Goal: Information Seeking & Learning: Understand process/instructions

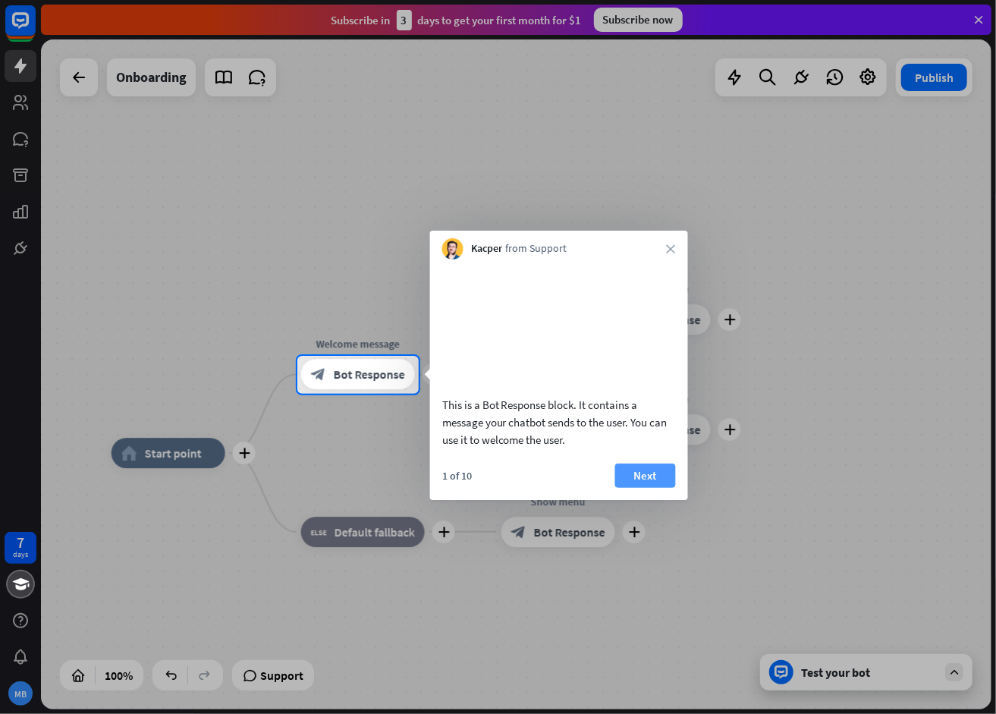
click at [659, 488] on button "Next" at bounding box center [645, 476] width 61 height 24
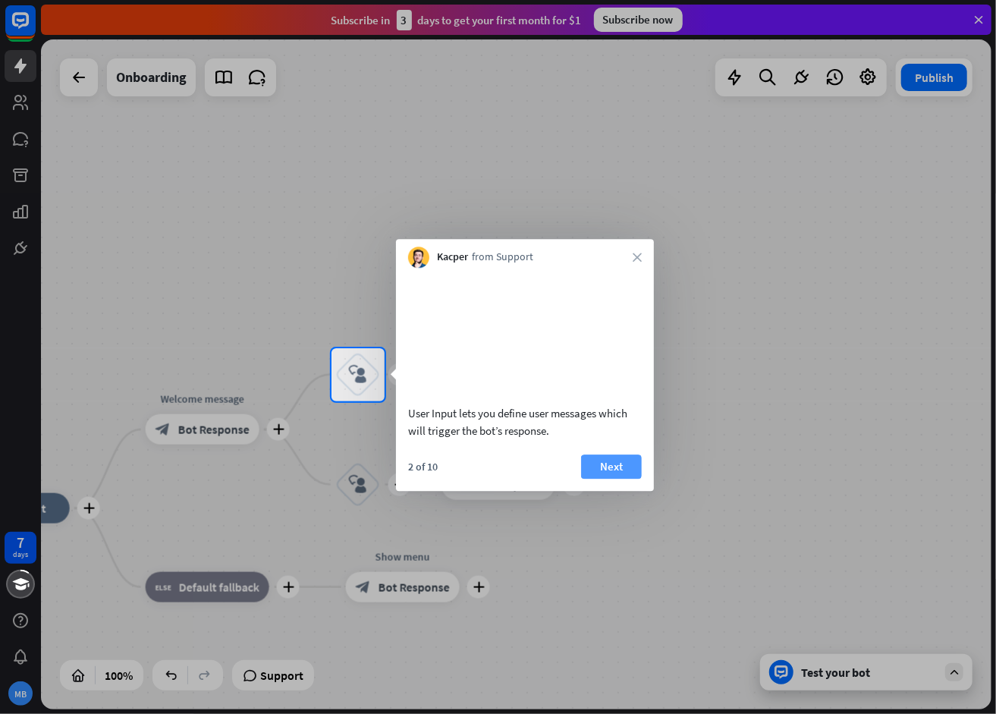
click at [628, 479] on button "Next" at bounding box center [611, 467] width 61 height 24
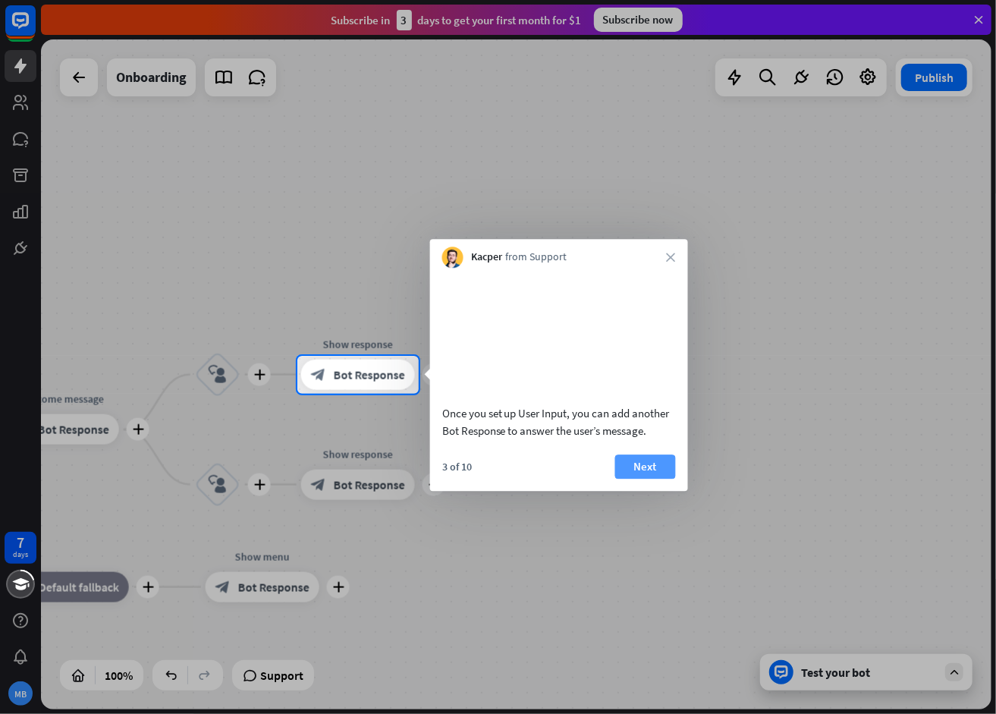
click at [635, 479] on button "Next" at bounding box center [645, 467] width 61 height 24
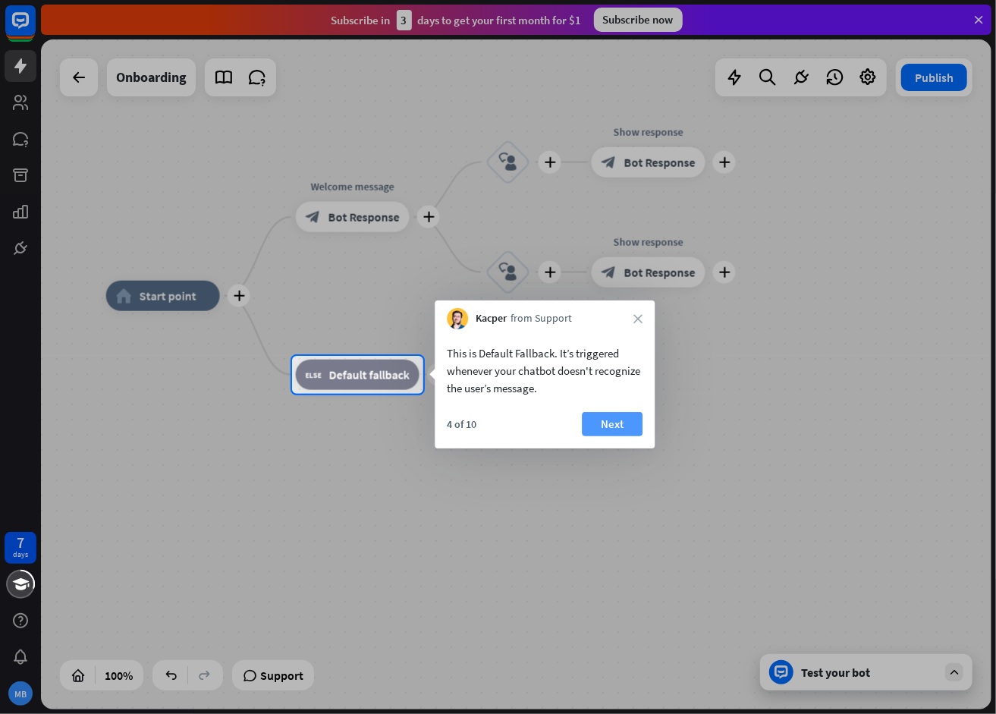
click at [634, 433] on button "Next" at bounding box center [612, 424] width 61 height 24
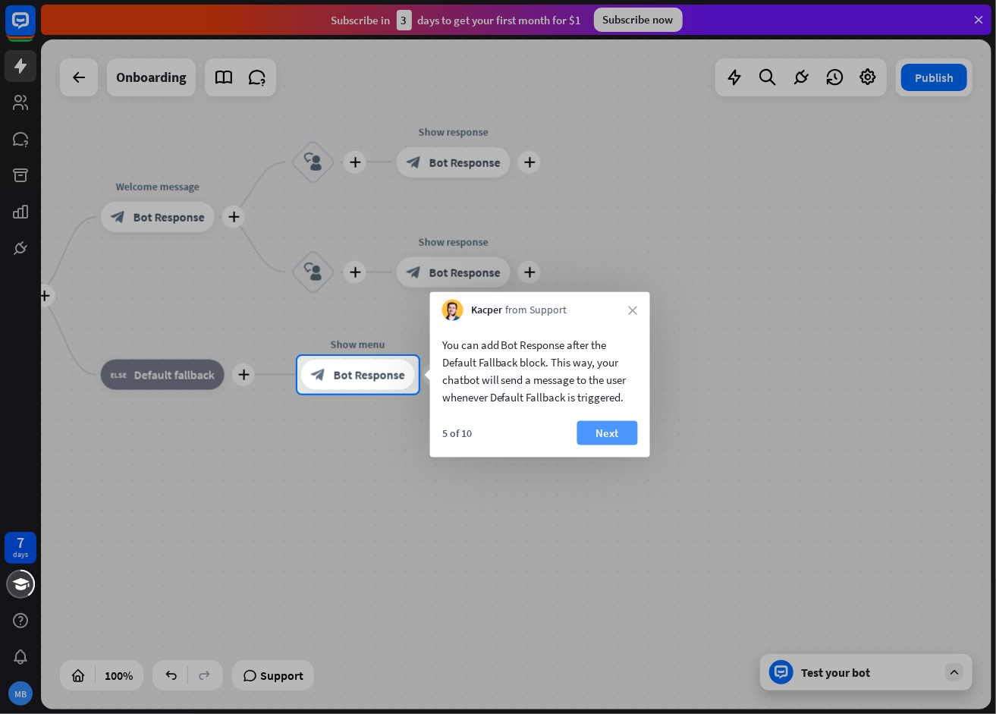
click at [587, 431] on button "Next" at bounding box center [607, 433] width 61 height 24
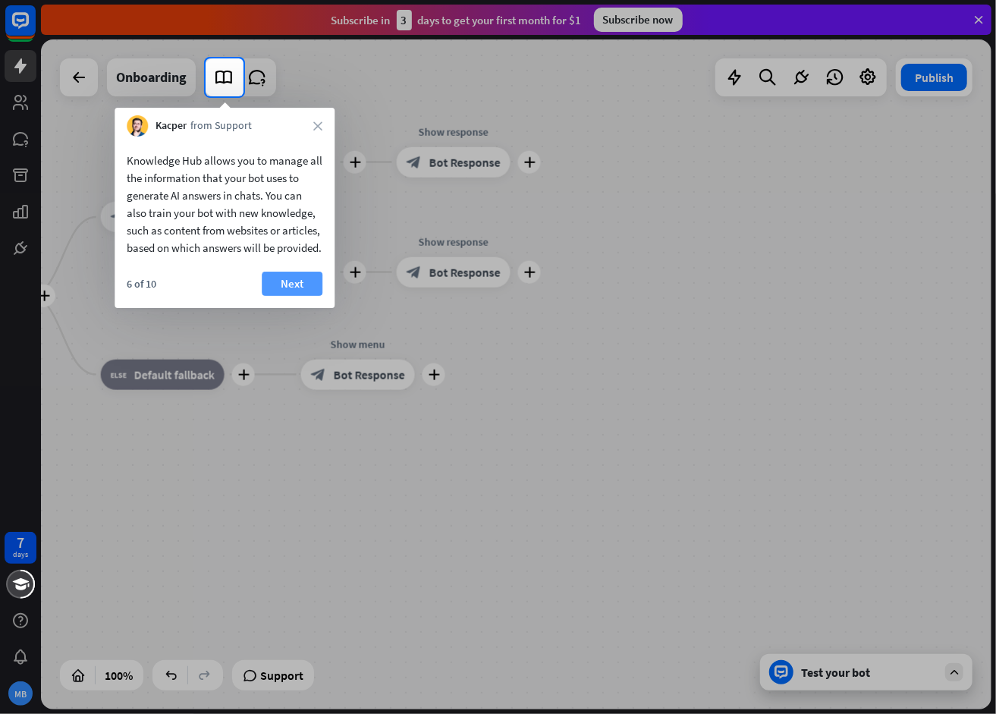
click at [297, 296] on button "Next" at bounding box center [292, 284] width 61 height 24
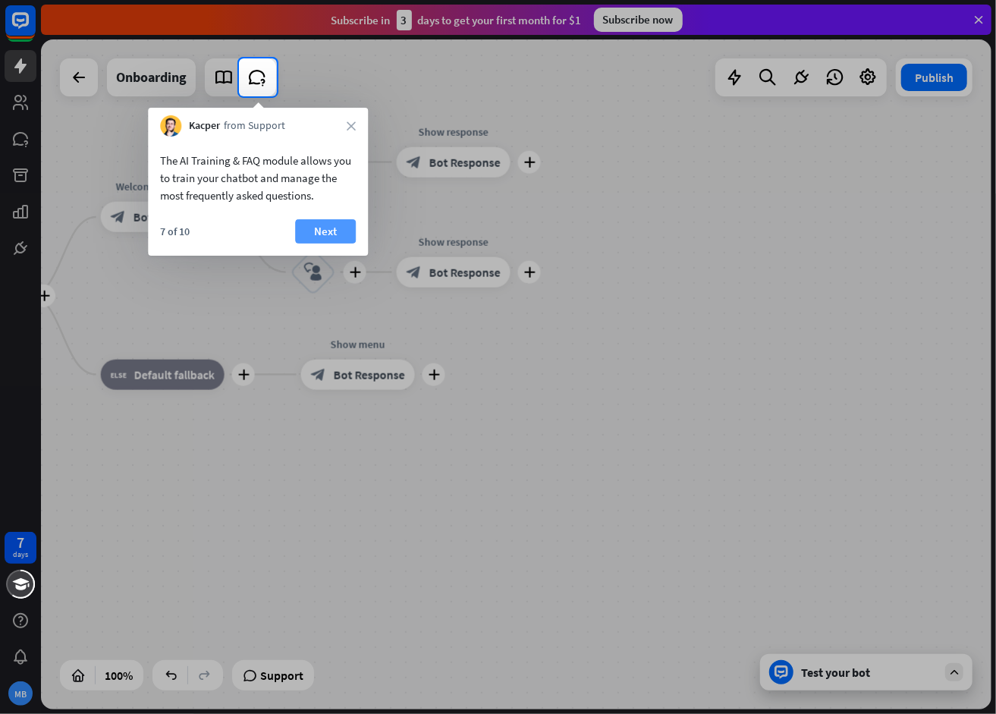
click at [313, 236] on button "Next" at bounding box center [325, 231] width 61 height 24
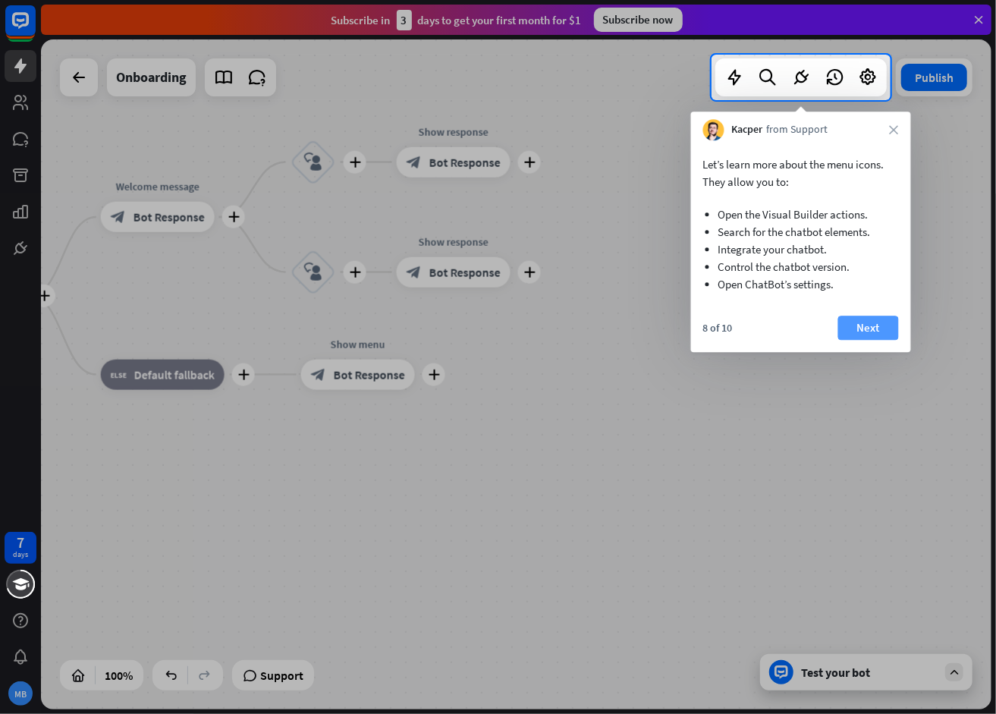
click at [865, 332] on button "Next" at bounding box center [869, 328] width 61 height 24
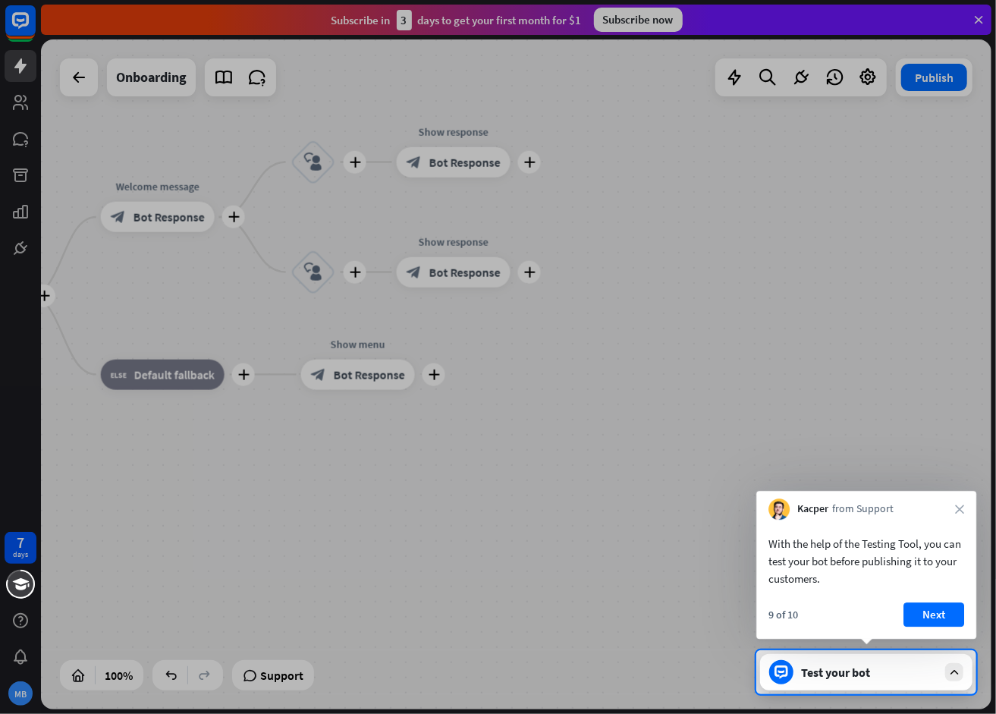
click at [950, 618] on button "Next" at bounding box center [934, 615] width 61 height 24
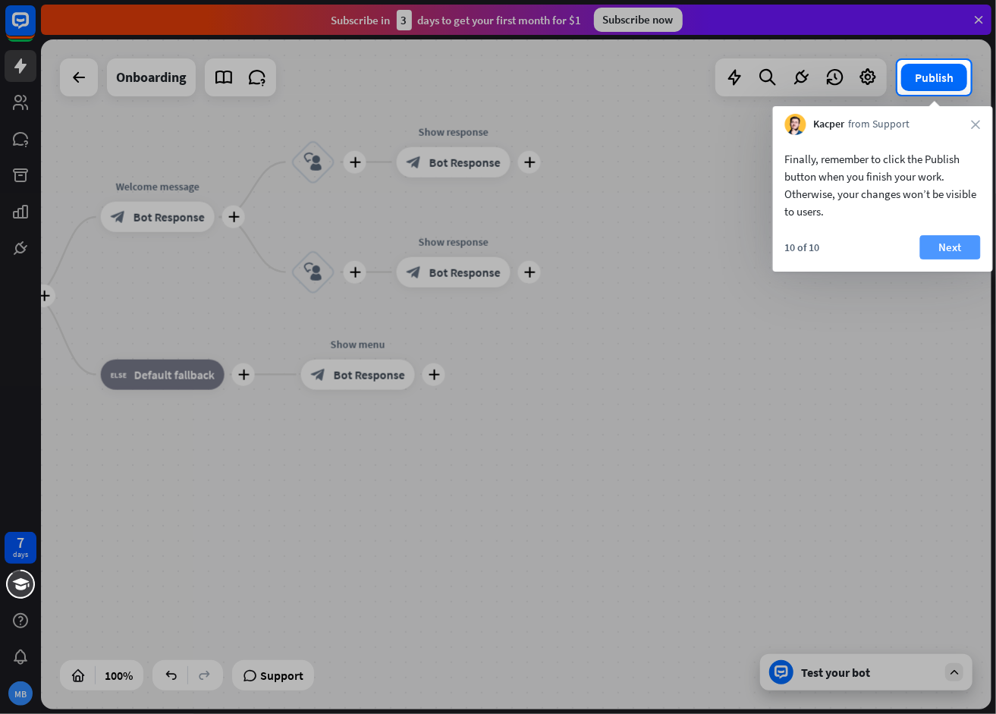
click at [952, 253] on button "Next" at bounding box center [951, 247] width 61 height 24
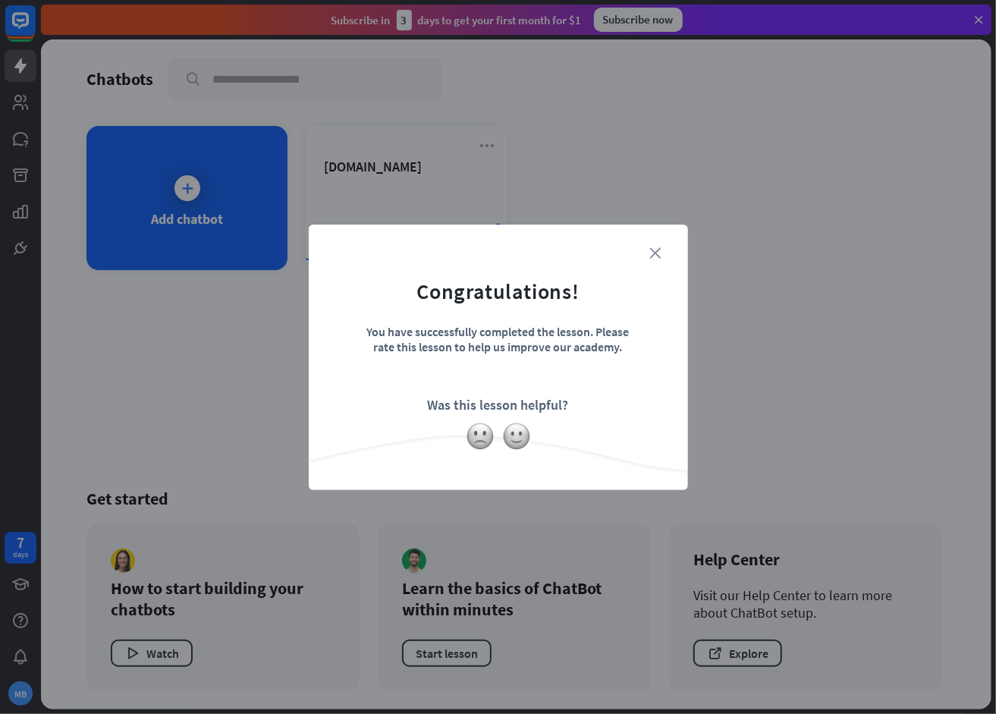
click at [653, 250] on icon "close" at bounding box center [655, 252] width 11 height 11
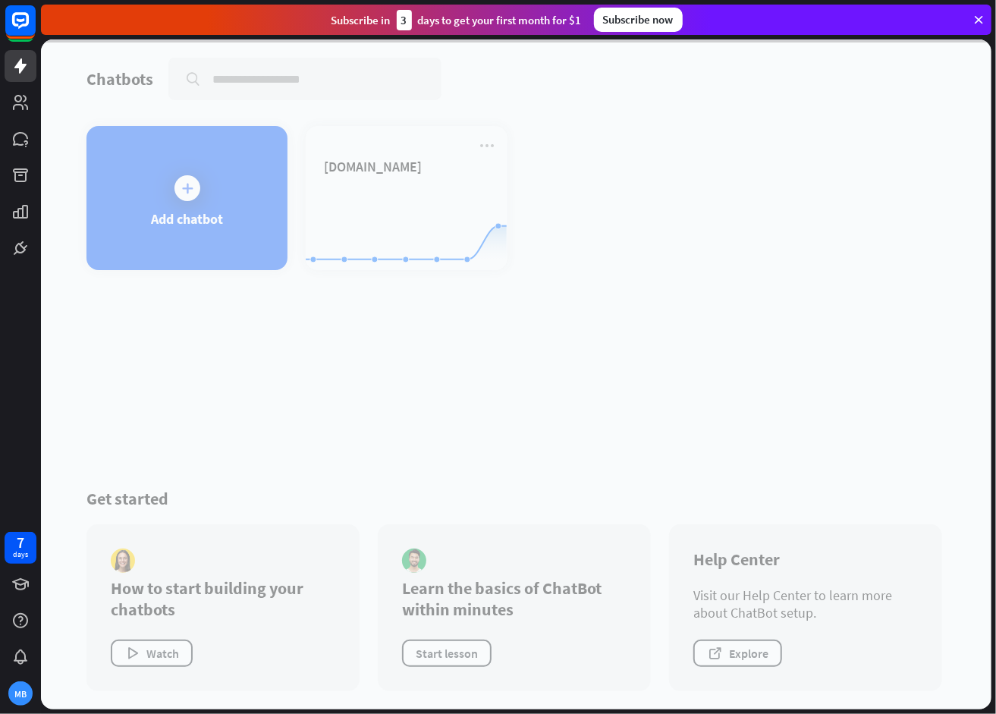
click at [560, 352] on div at bounding box center [516, 374] width 951 height 670
click at [20, 12] on icon at bounding box center [20, 20] width 18 height 18
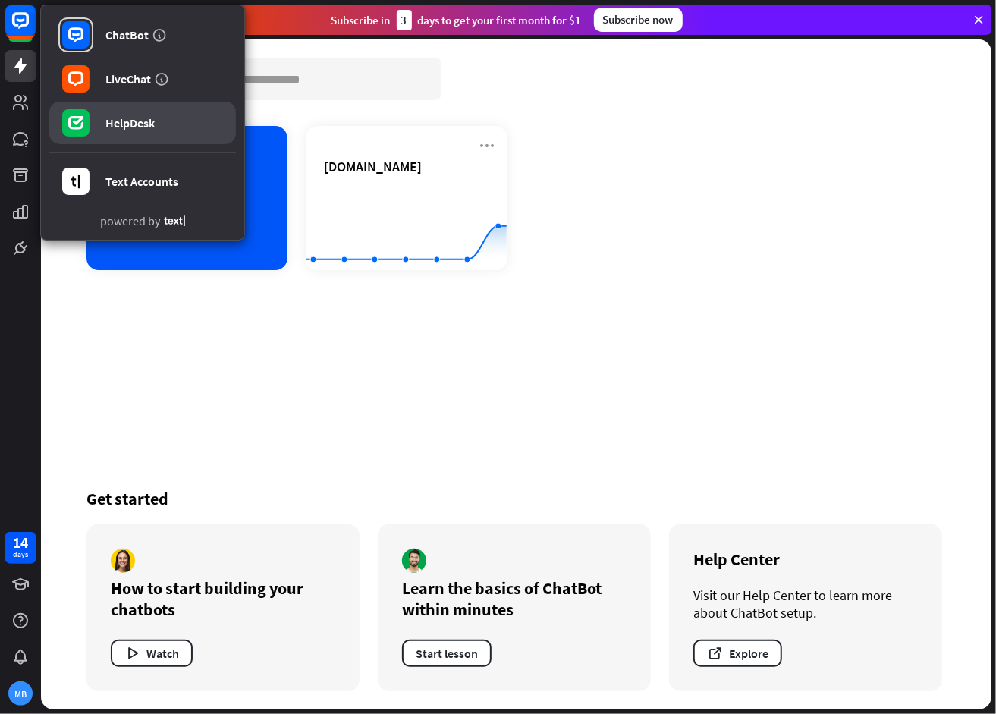
click at [143, 118] on div "HelpDesk" at bounding box center [129, 122] width 49 height 15
